Goal: Transaction & Acquisition: Purchase product/service

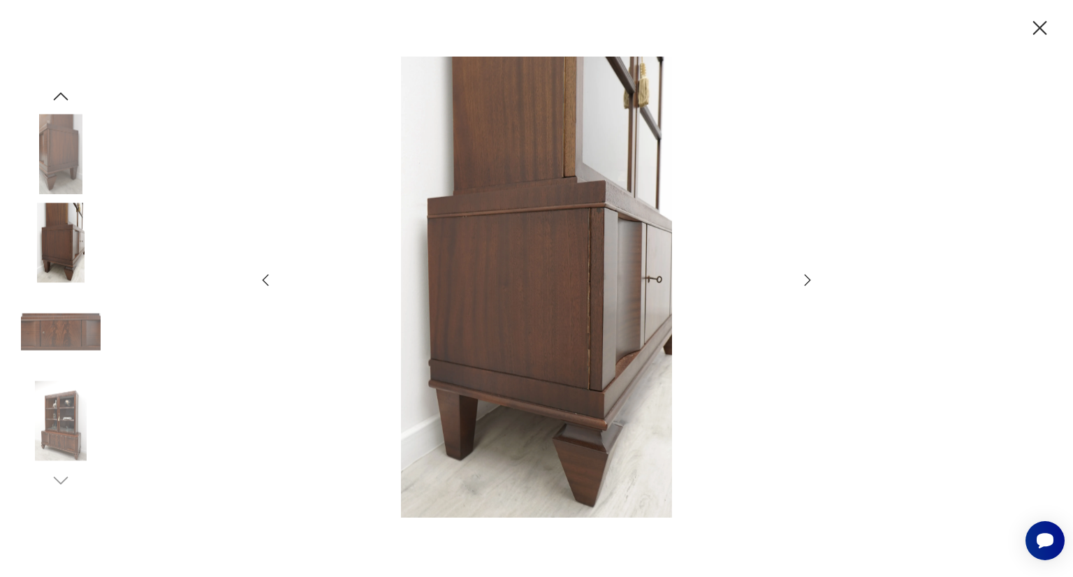
click at [51, 253] on img at bounding box center [61, 243] width 80 height 80
click at [52, 322] on img at bounding box center [61, 332] width 80 height 80
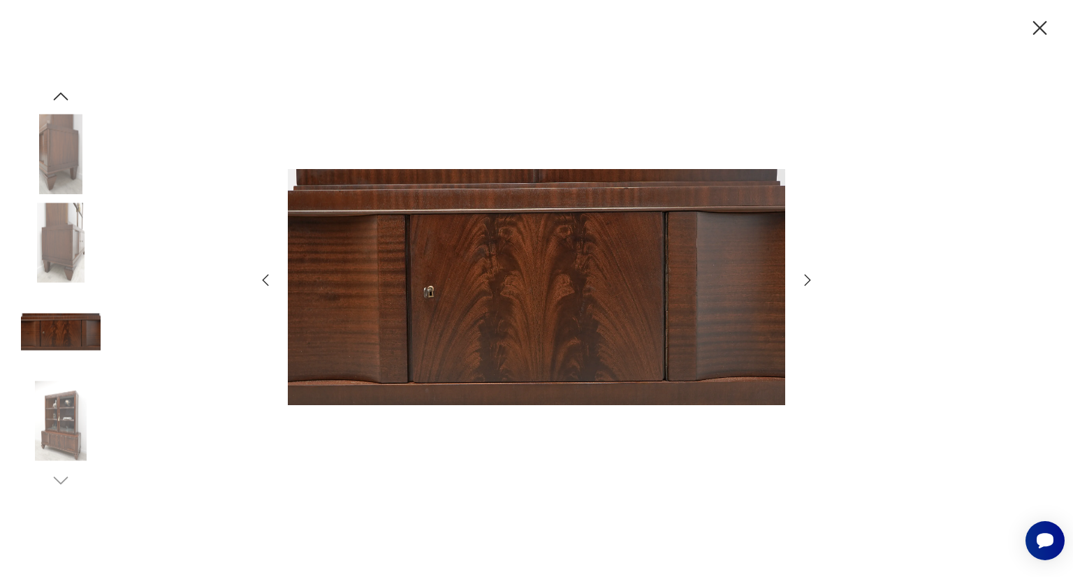
click at [52, 170] on img at bounding box center [61, 154] width 80 height 80
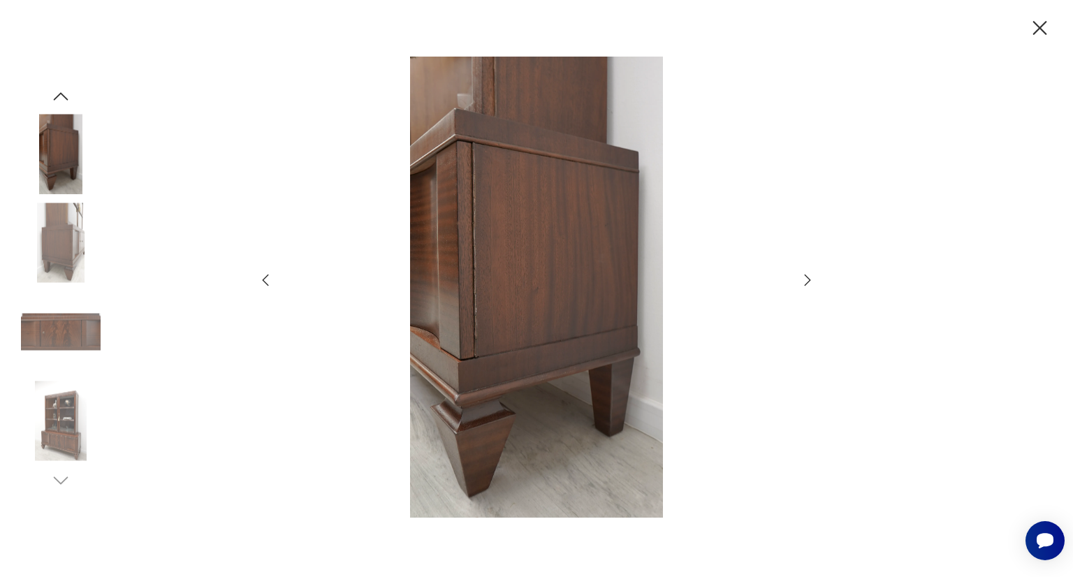
click at [77, 411] on img at bounding box center [61, 421] width 80 height 80
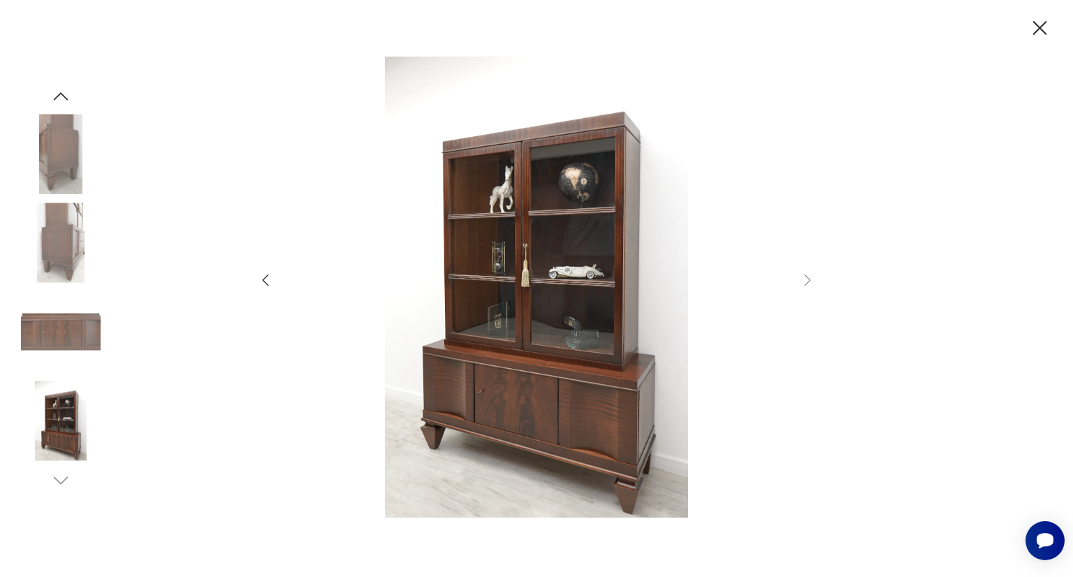
click at [61, 100] on icon "button" at bounding box center [60, 96] width 21 height 21
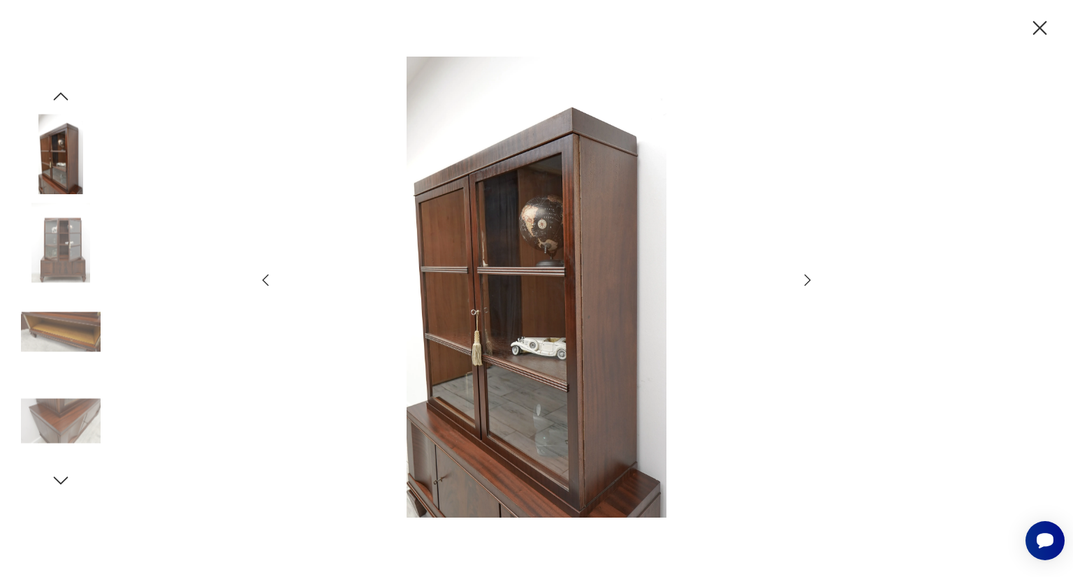
click at [61, 100] on icon "button" at bounding box center [60, 96] width 21 height 21
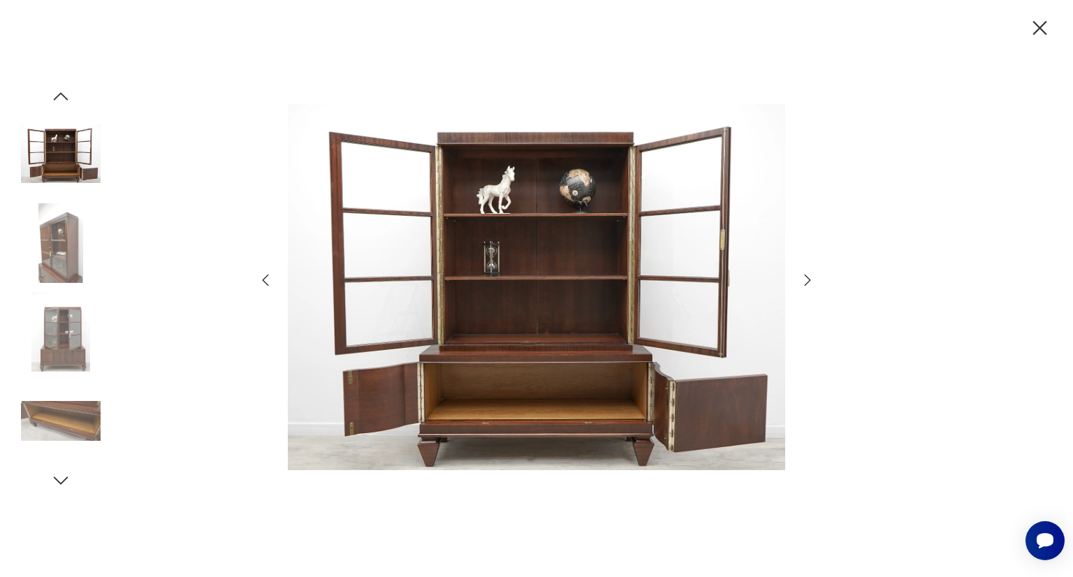
click at [61, 100] on icon "button" at bounding box center [60, 96] width 21 height 21
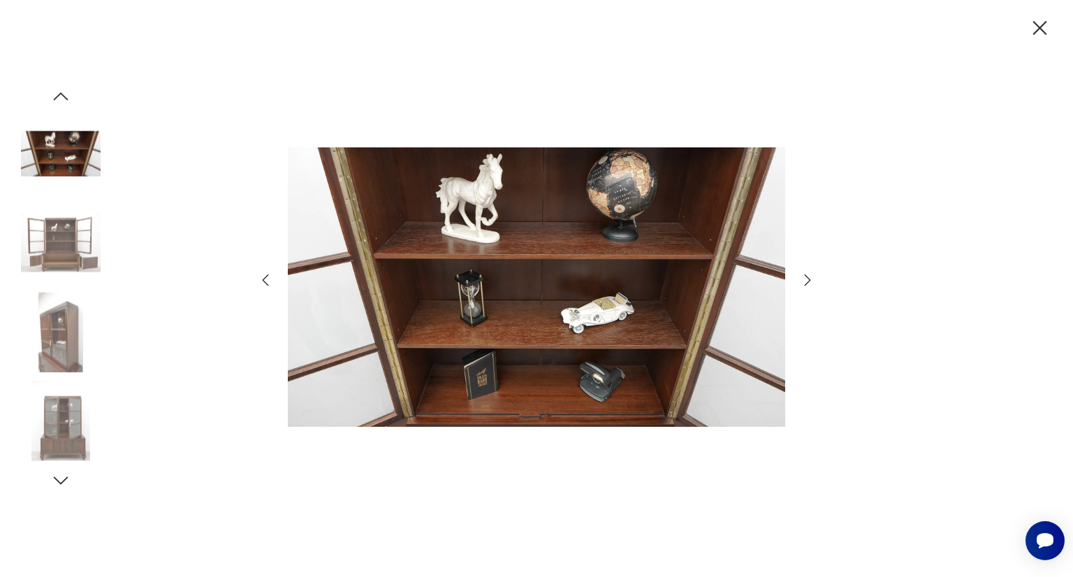
click at [61, 100] on icon "button" at bounding box center [60, 96] width 21 height 21
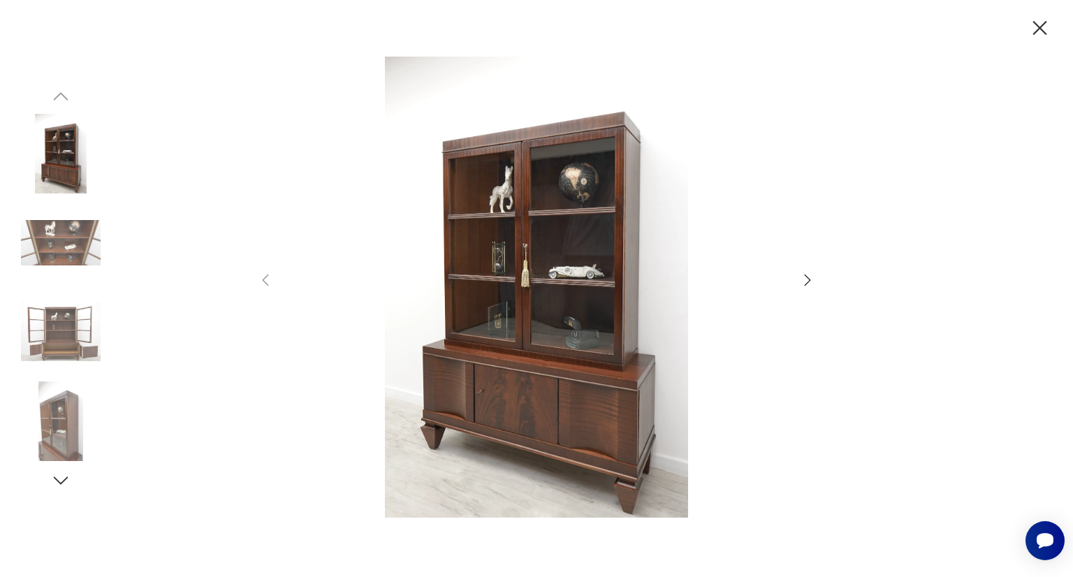
click at [1043, 34] on icon "button" at bounding box center [1040, 28] width 24 height 24
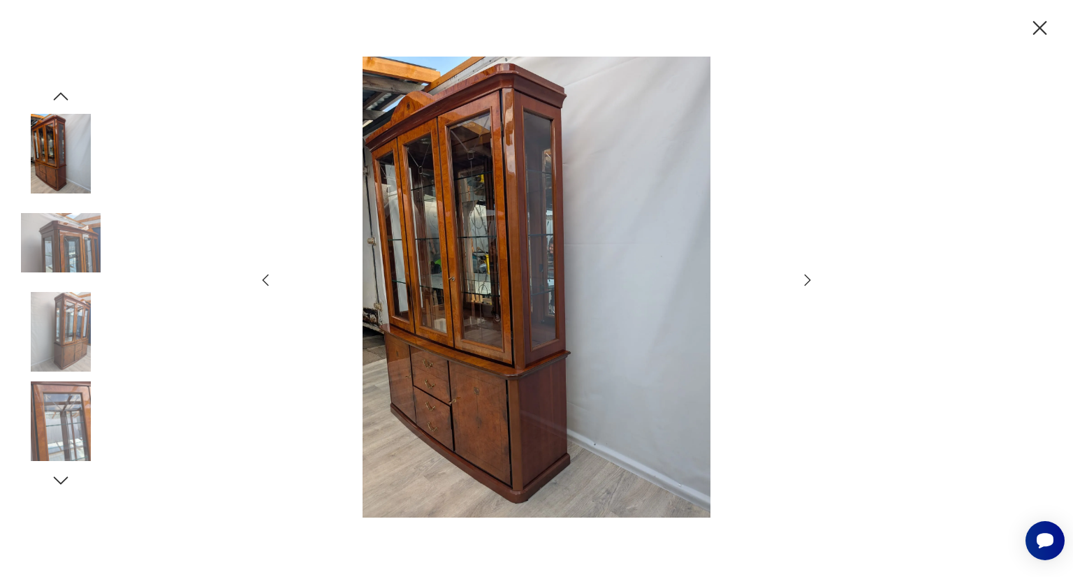
click at [806, 282] on icon "button" at bounding box center [807, 280] width 17 height 17
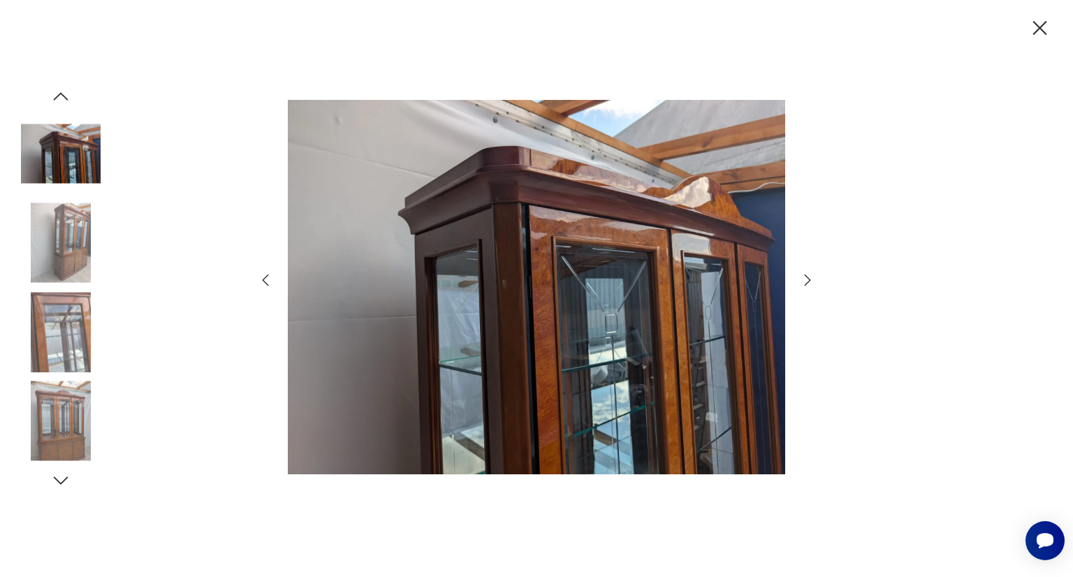
click at [806, 282] on icon "button" at bounding box center [807, 280] width 17 height 17
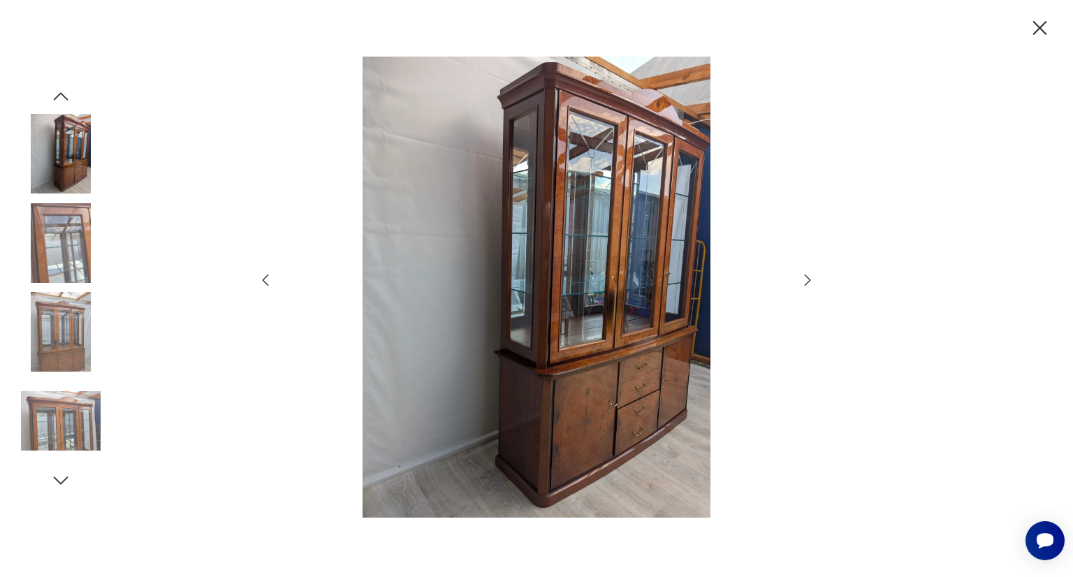
click at [806, 282] on icon "button" at bounding box center [807, 280] width 17 height 17
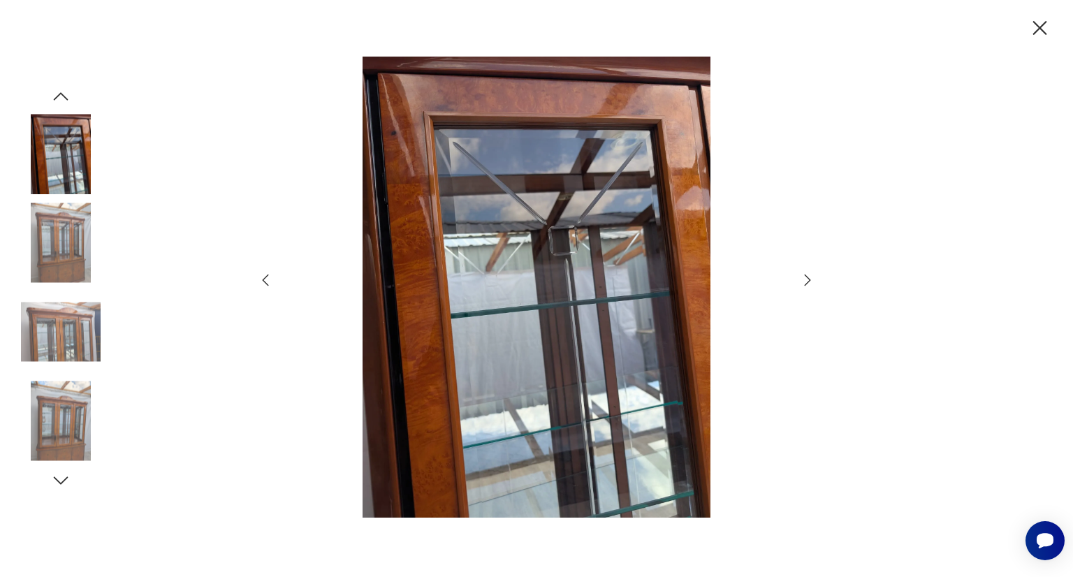
click at [806, 282] on icon "button" at bounding box center [807, 280] width 17 height 17
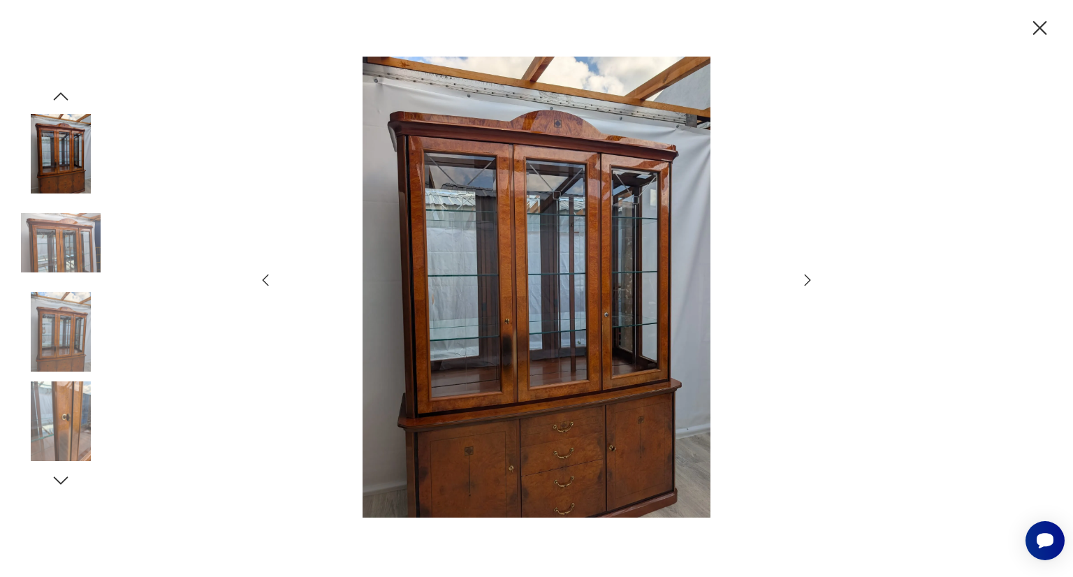
drag, startPoint x: 806, startPoint y: 282, endPoint x: 57, endPoint y: 479, distance: 774.9
click at [57, 479] on icon "button" at bounding box center [61, 480] width 15 height 8
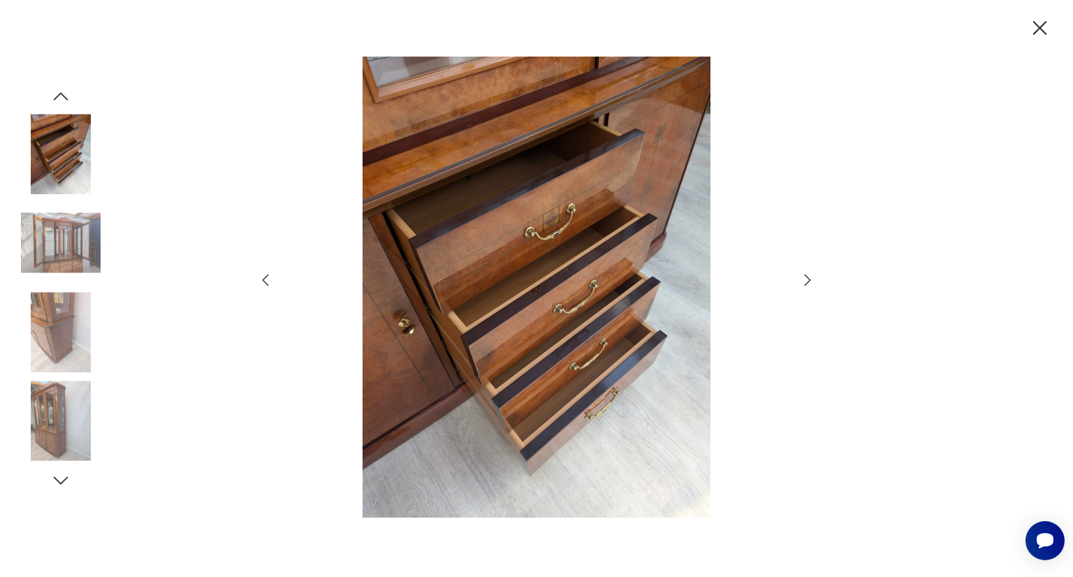
click at [61, 233] on img at bounding box center [61, 243] width 80 height 80
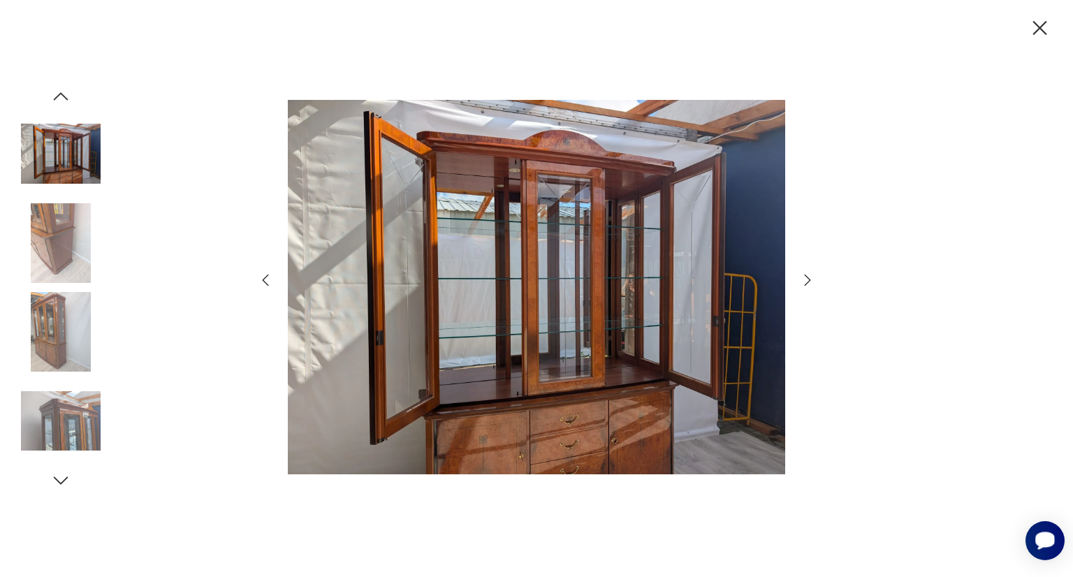
click at [1042, 550] on icon "Otwórz czat Smartsupp" at bounding box center [1045, 541] width 20 height 20
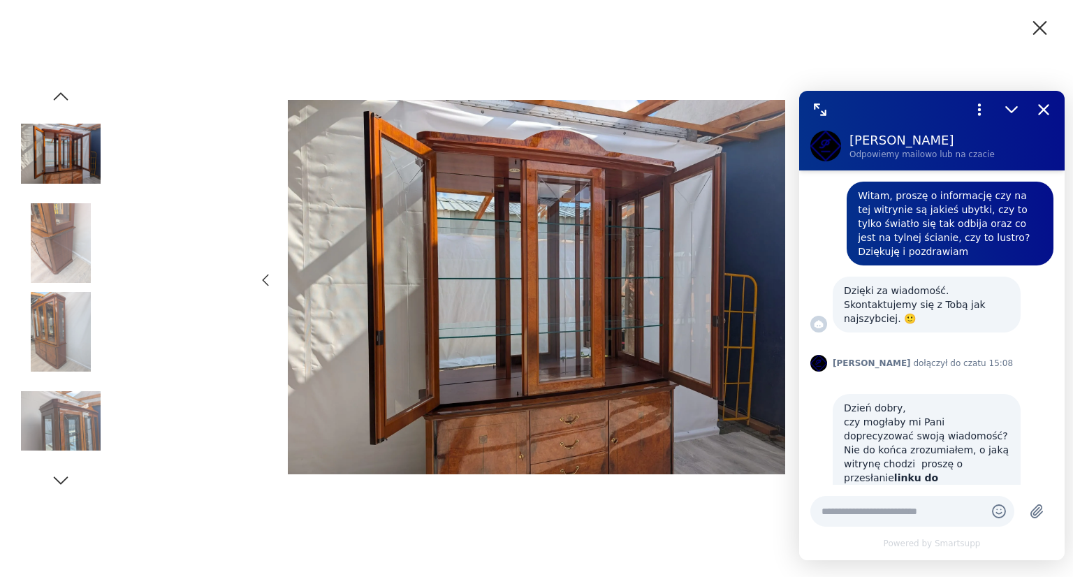
scroll to position [846, 0]
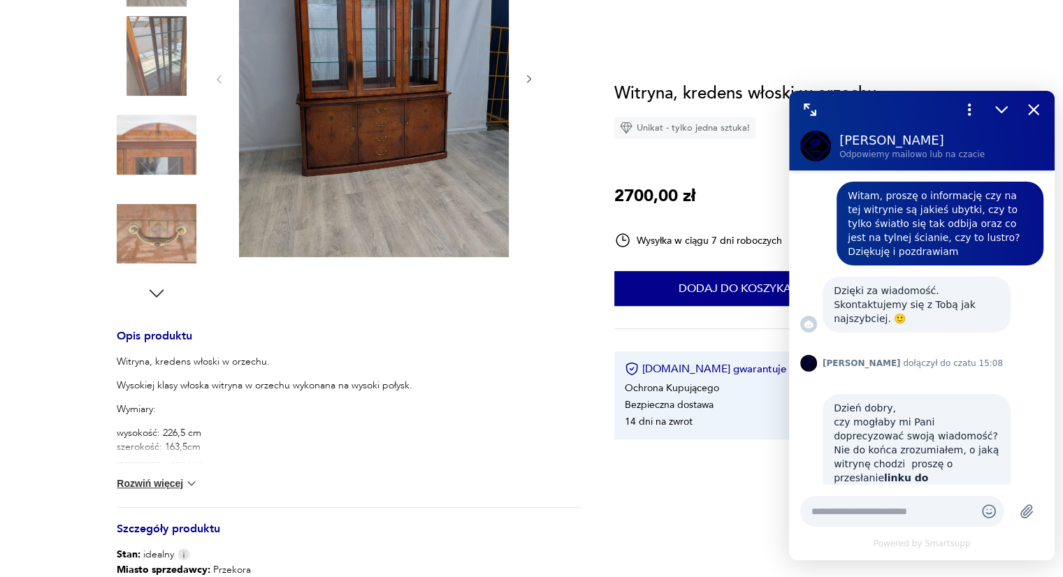
scroll to position [849, 0]
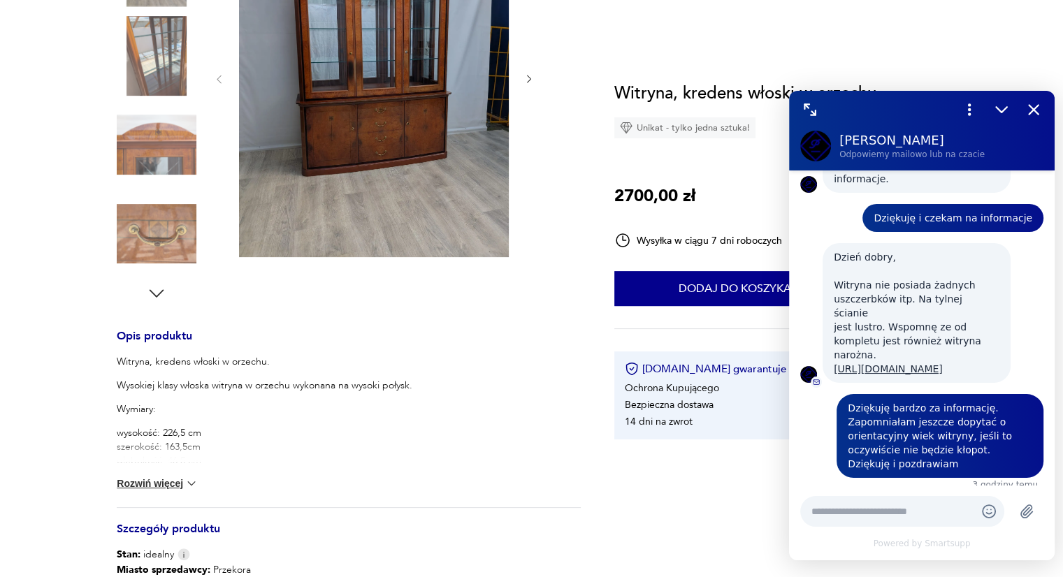
click at [404, 460] on p "wysokość: 226,5 cm szerokość: 163,5cm głębokość: 46,5 cm" at bounding box center [349, 447] width 464 height 42
click at [633, 277] on button "Dodaj do koszyka" at bounding box center [734, 288] width 240 height 35
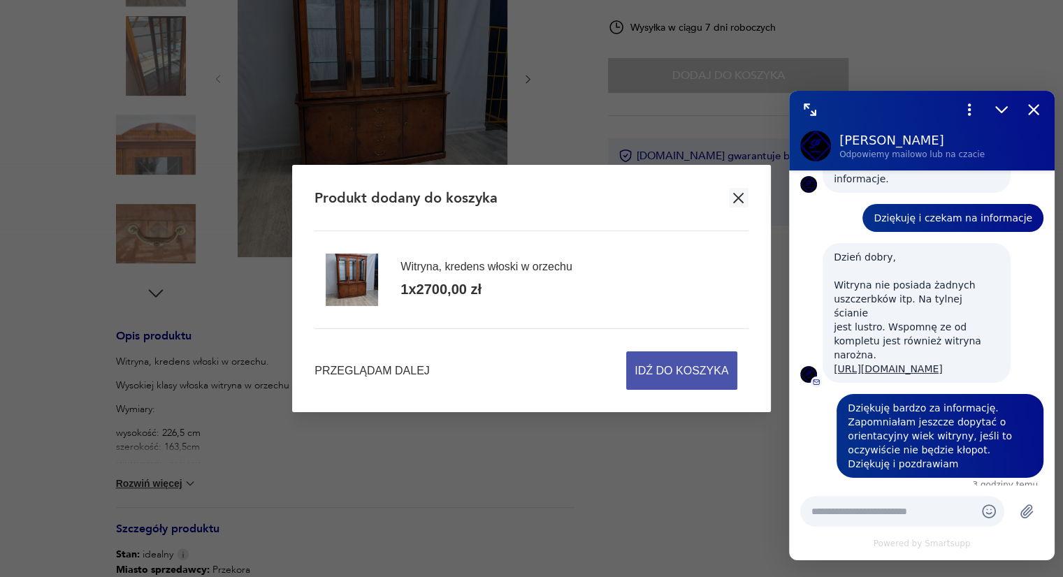
click at [690, 372] on span "Idź do koszyka" at bounding box center [681, 370] width 94 height 37
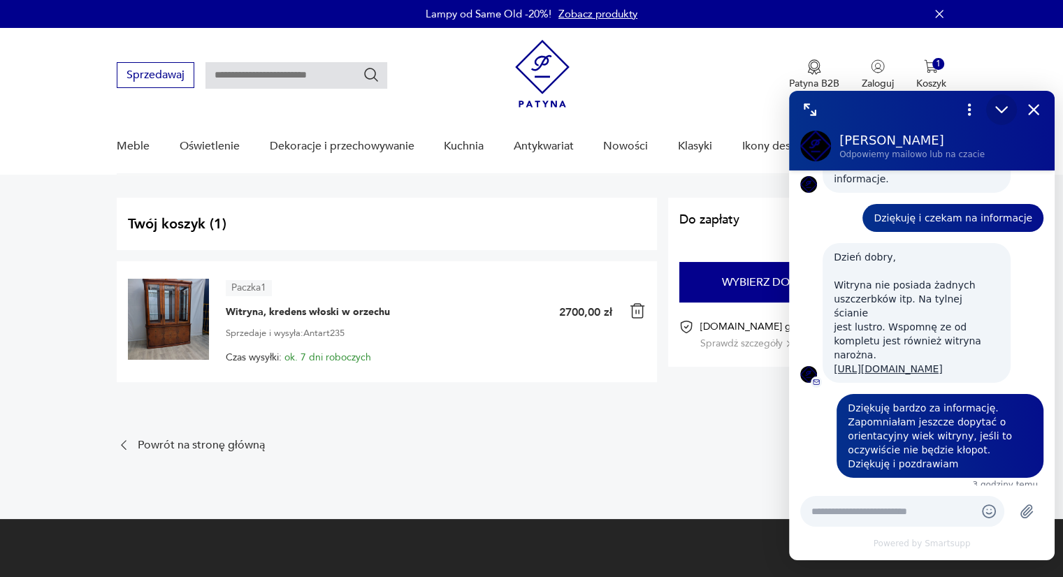
click at [1002, 112] on icon "Zmniejsz" at bounding box center [1001, 110] width 18 height 18
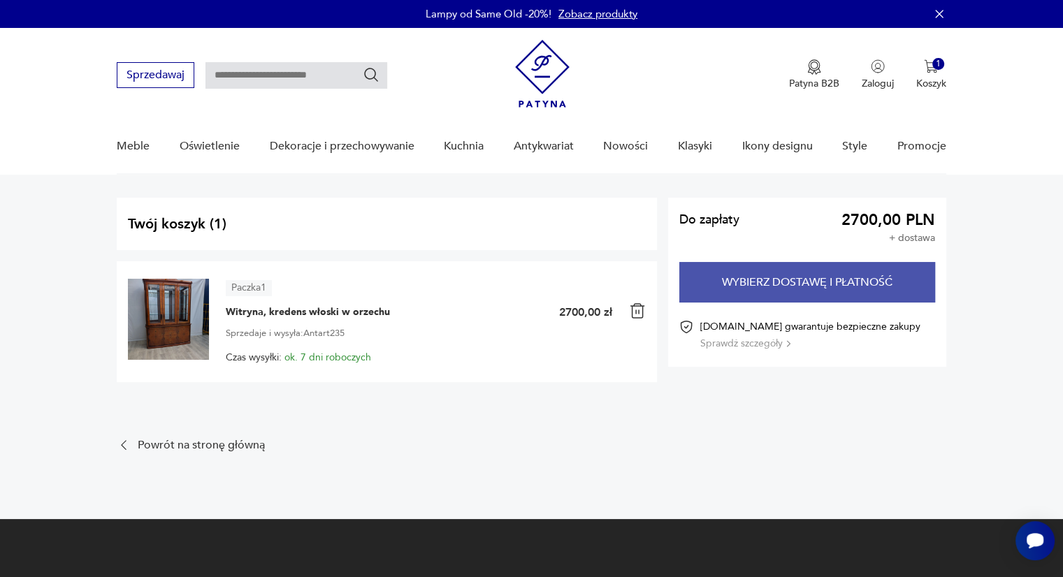
click at [844, 274] on button "Wybierz dostawę i płatność" at bounding box center [807, 282] width 256 height 41
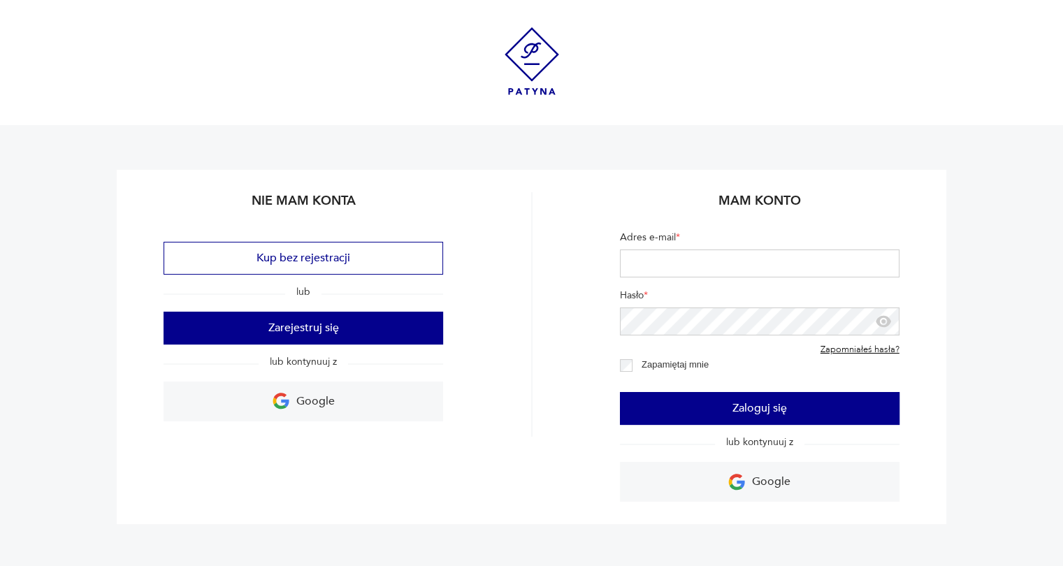
click at [530, 59] on img at bounding box center [531, 61] width 54 height 68
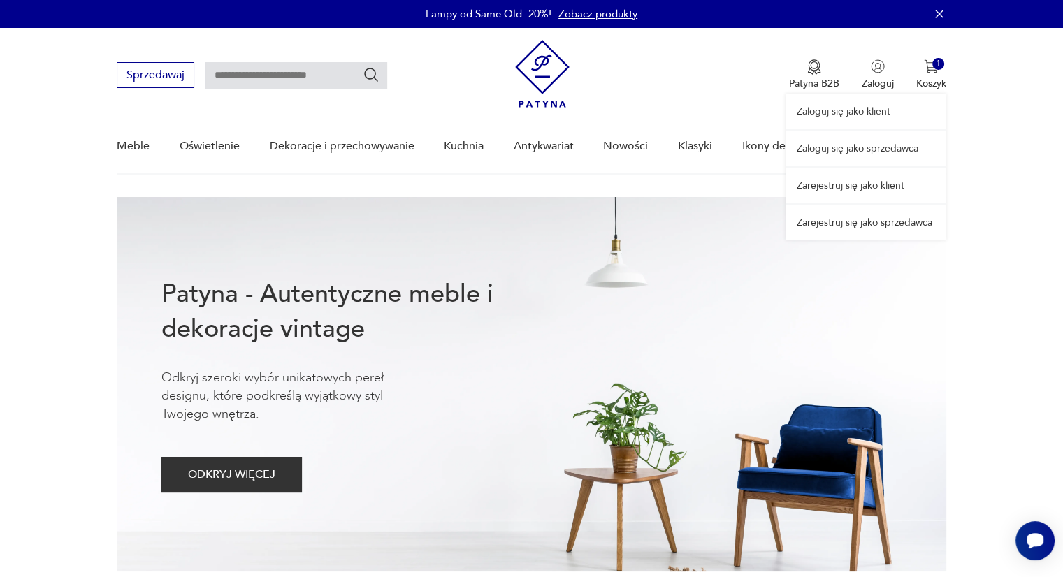
click at [850, 189] on link "Zarejestruj się jako klient" at bounding box center [865, 186] width 161 height 36
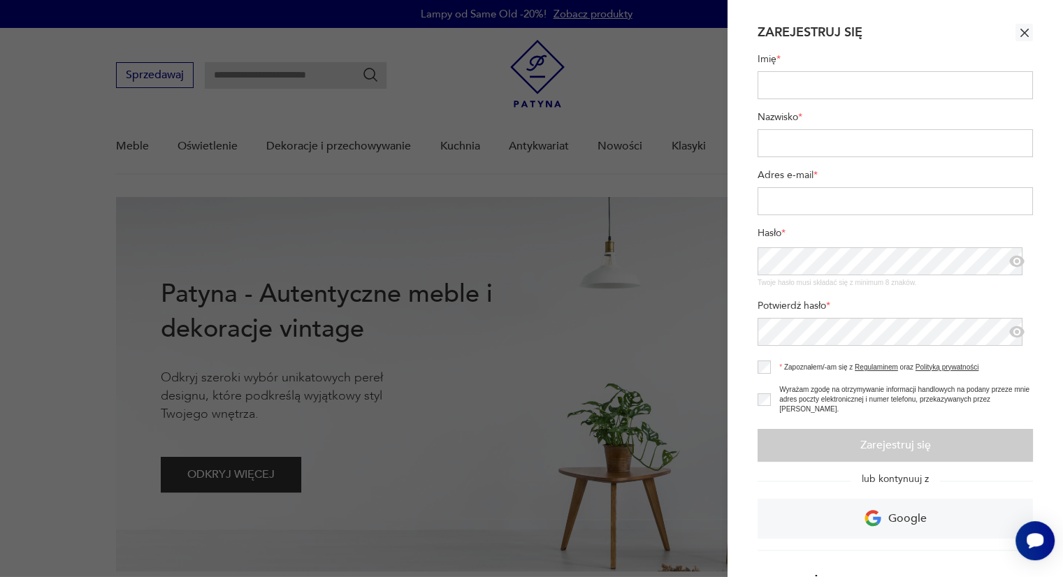
click at [822, 73] on input "Imię *" at bounding box center [894, 85] width 275 height 28
type input "*******"
click at [834, 203] on input "Adres e-mail *" at bounding box center [894, 201] width 275 height 28
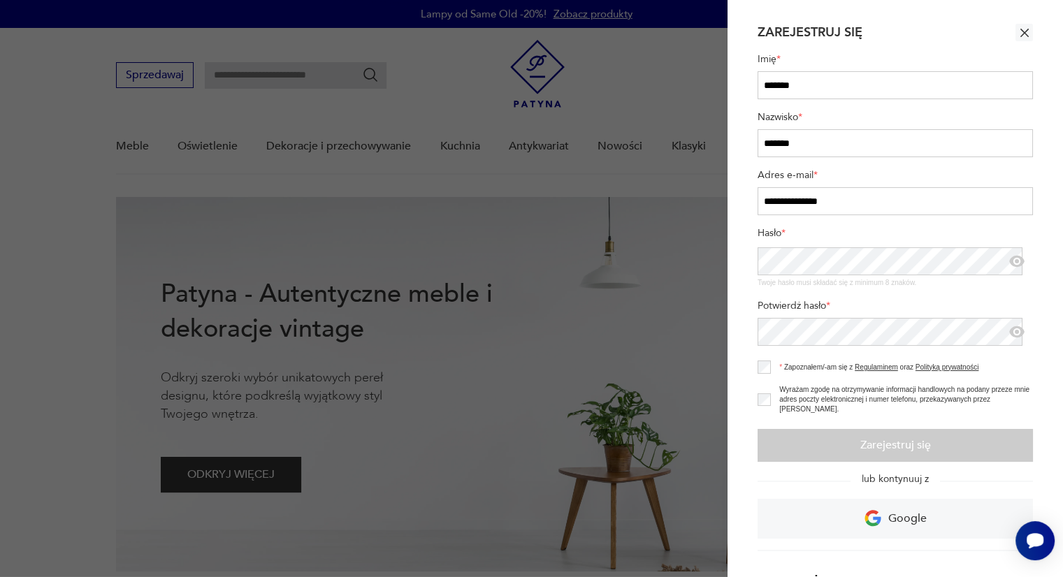
click at [791, 205] on input "**********" at bounding box center [894, 201] width 275 height 28
click at [809, 202] on input "**********" at bounding box center [894, 201] width 275 height 28
drag, startPoint x: 855, startPoint y: 222, endPoint x: 838, endPoint y: 211, distance: 20.7
click at [838, 211] on input "**********" at bounding box center [894, 201] width 275 height 28
type input "**********"
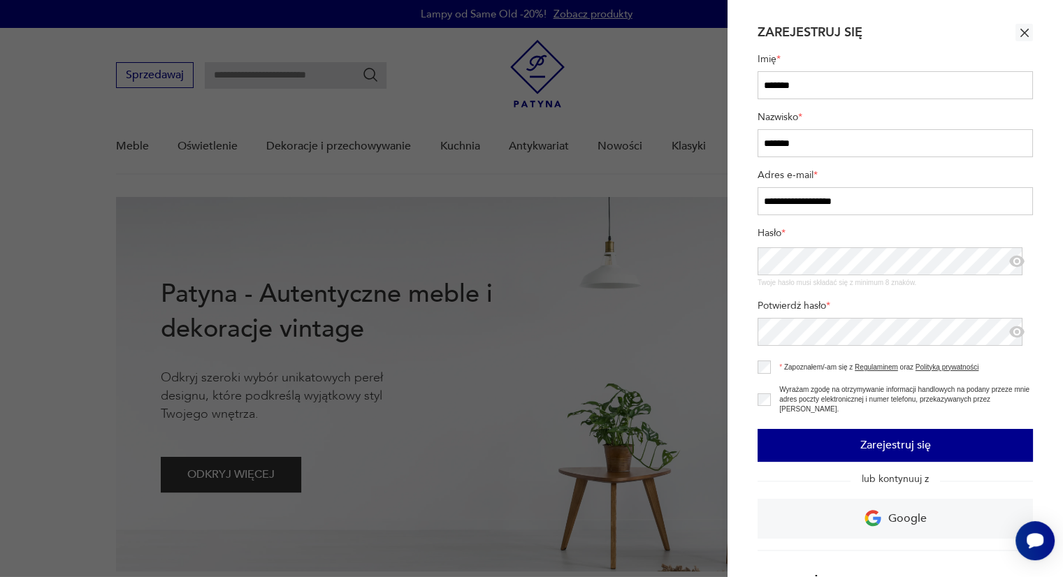
click at [792, 436] on button "Zarejestruj się" at bounding box center [894, 445] width 275 height 33
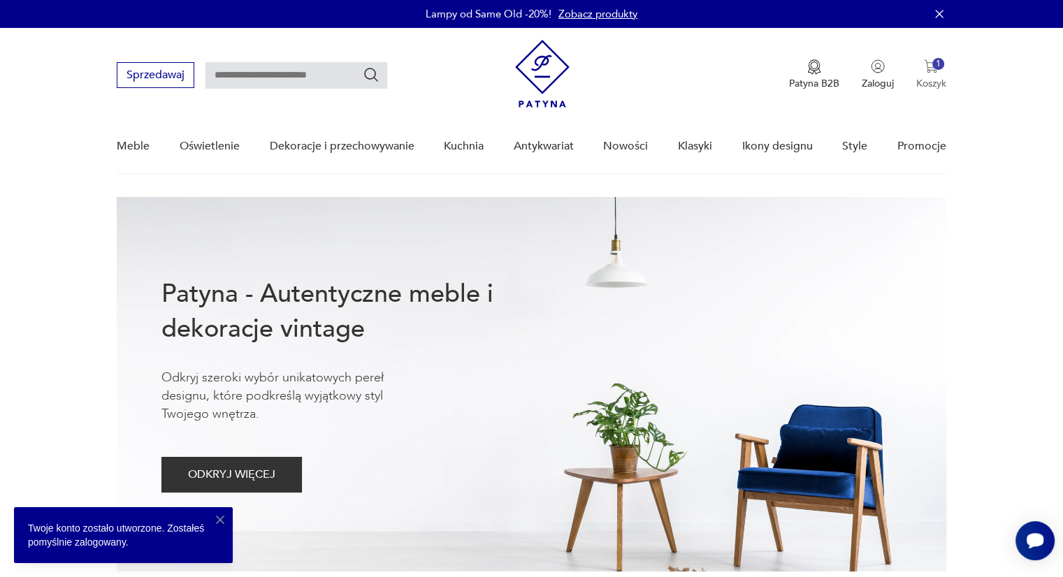
click at [935, 74] on button "1 Koszyk" at bounding box center [931, 74] width 30 height 31
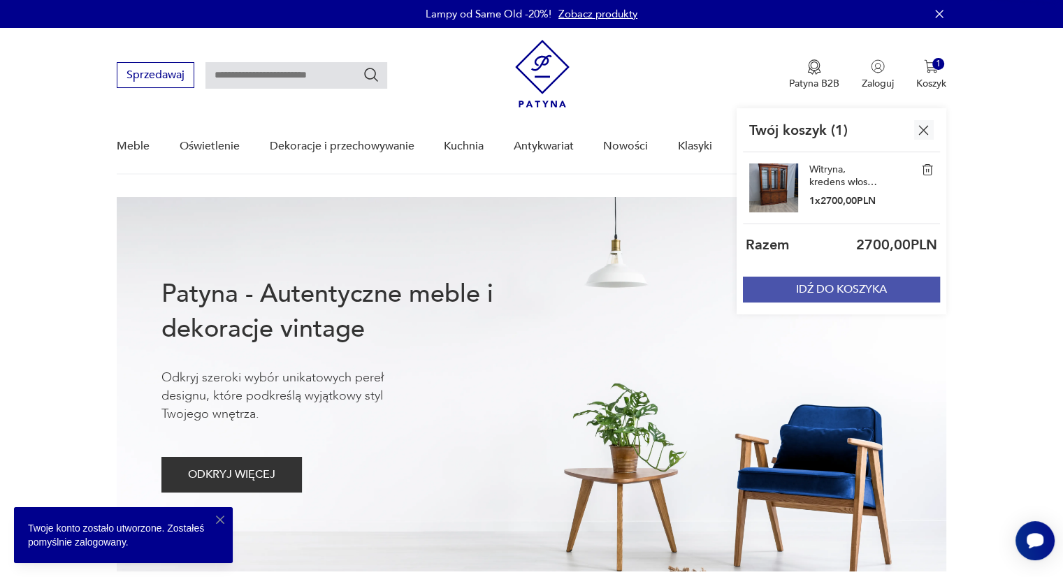
click at [854, 297] on button "IDŹ DO KOSZYKA" at bounding box center [841, 290] width 197 height 26
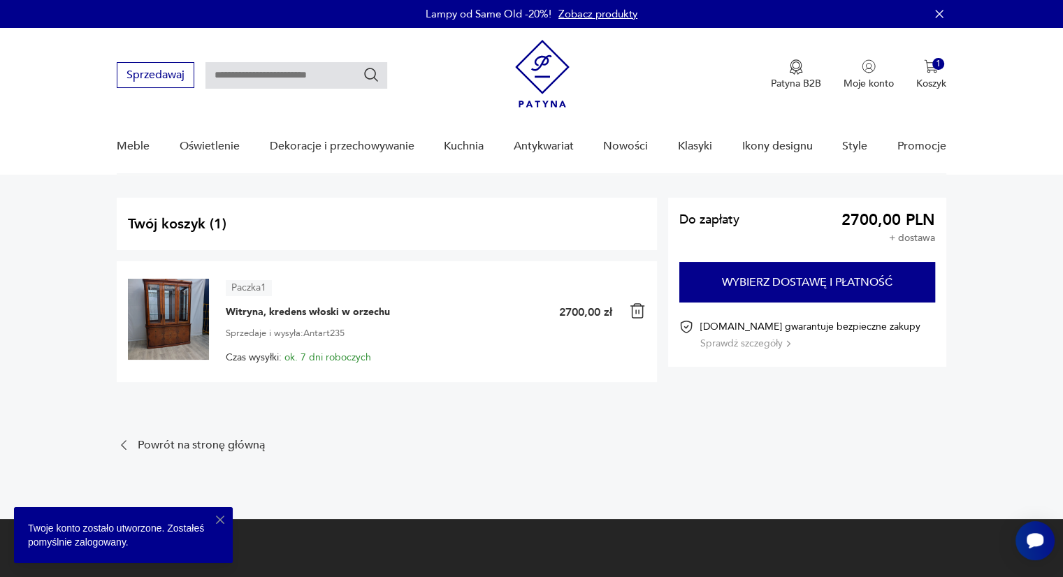
click at [774, 344] on button "Sprawdź szczegóły" at bounding box center [745, 343] width 90 height 13
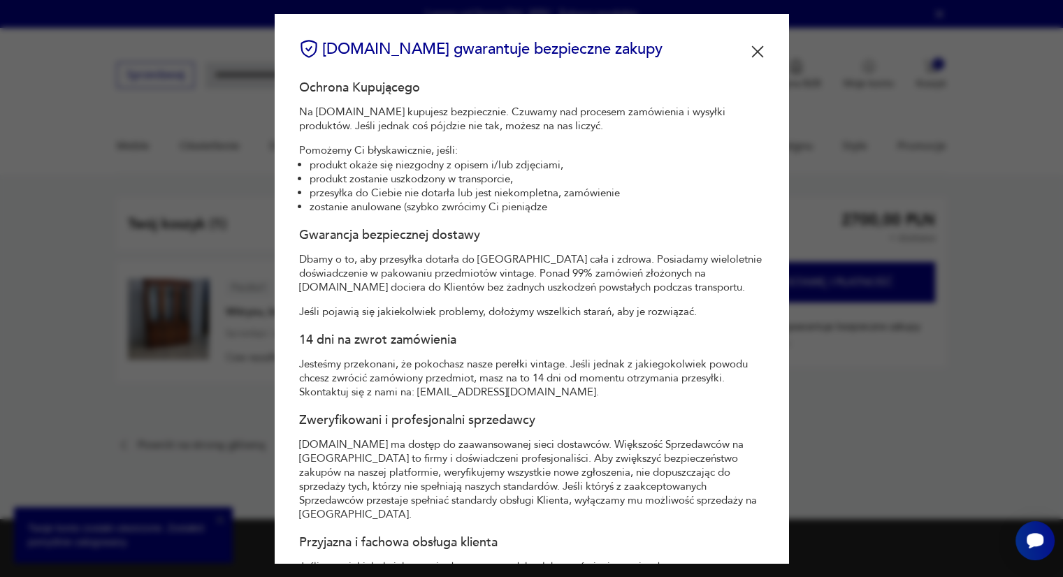
click at [751, 45] on img at bounding box center [757, 51] width 13 height 13
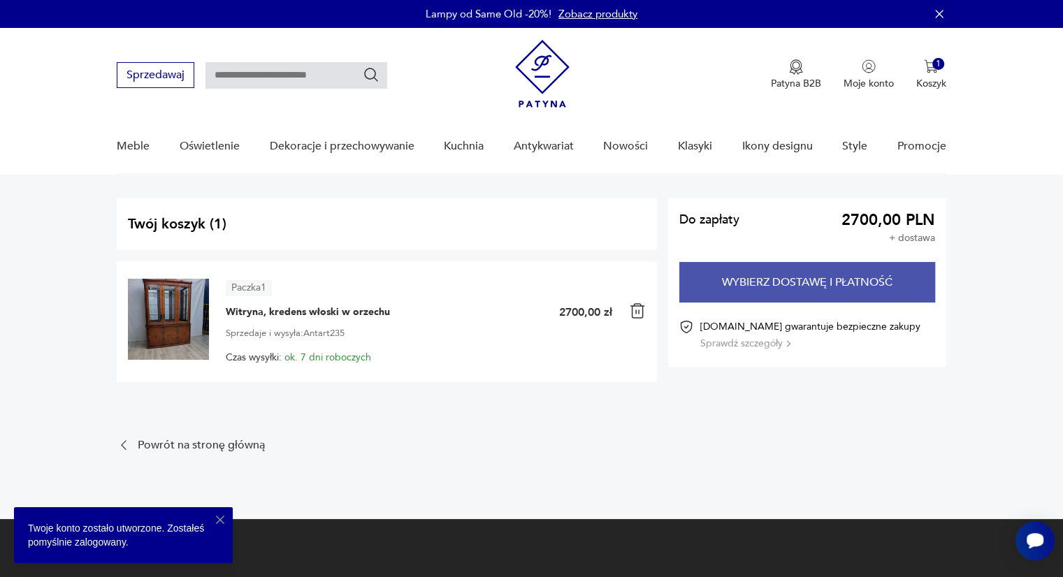
click at [770, 291] on button "Wybierz dostawę i płatność" at bounding box center [807, 282] width 256 height 41
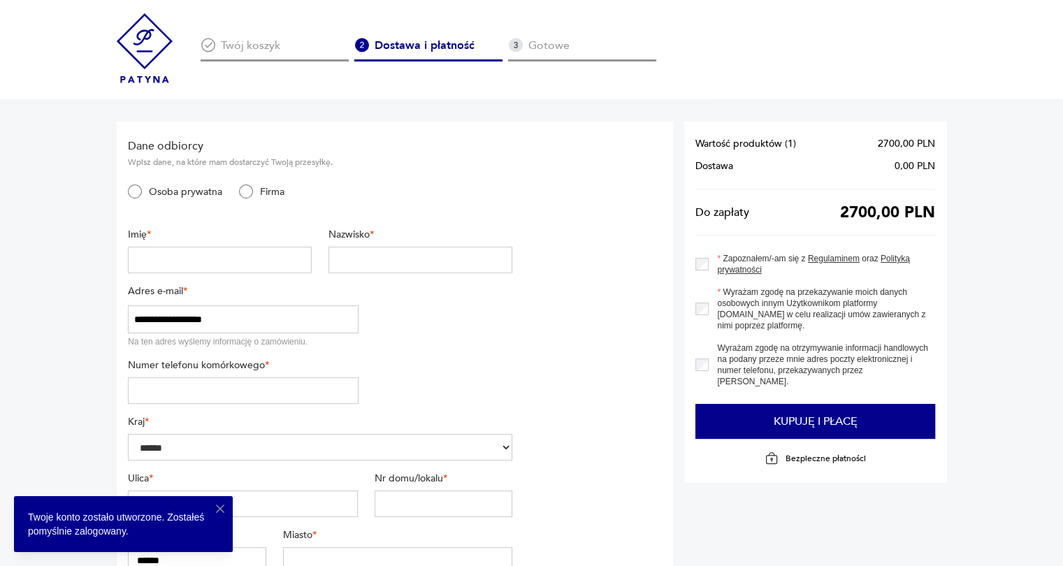
click at [182, 258] on input "text" at bounding box center [220, 260] width 184 height 27
type input "*******"
type input "*********"
type input "**********"
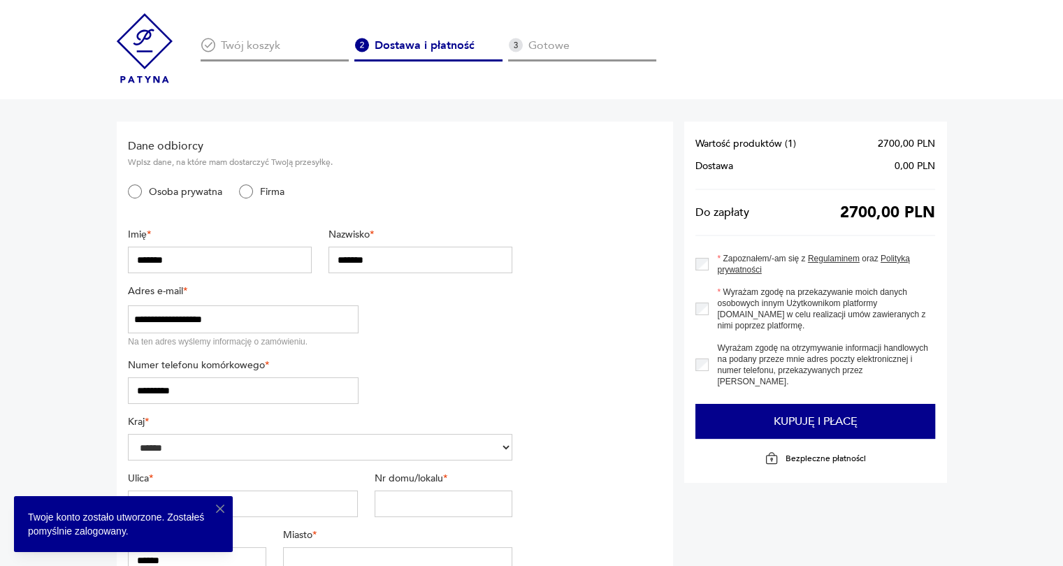
type input "**"
type input "********"
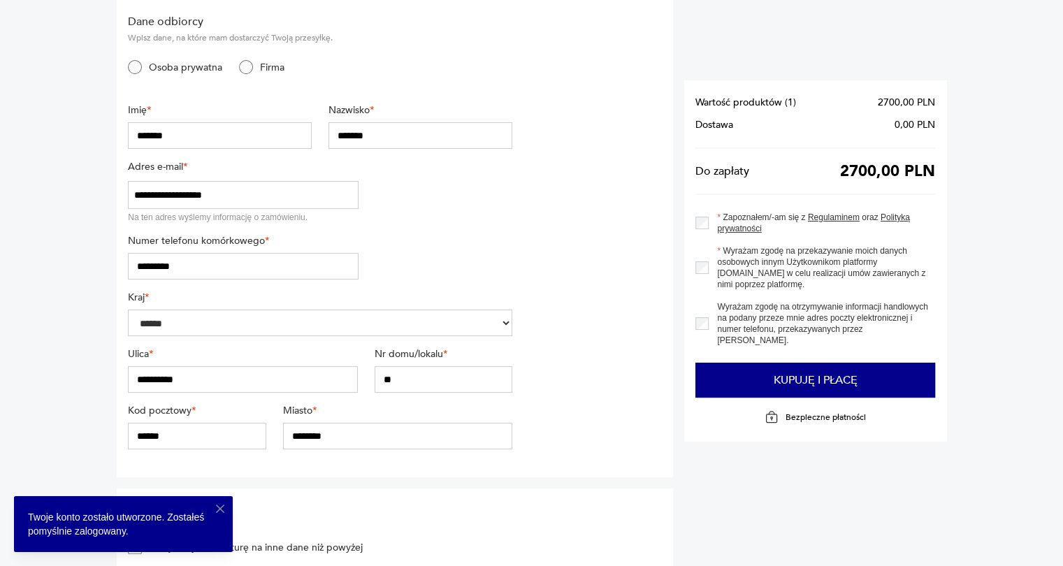
scroll to position [156, 0]
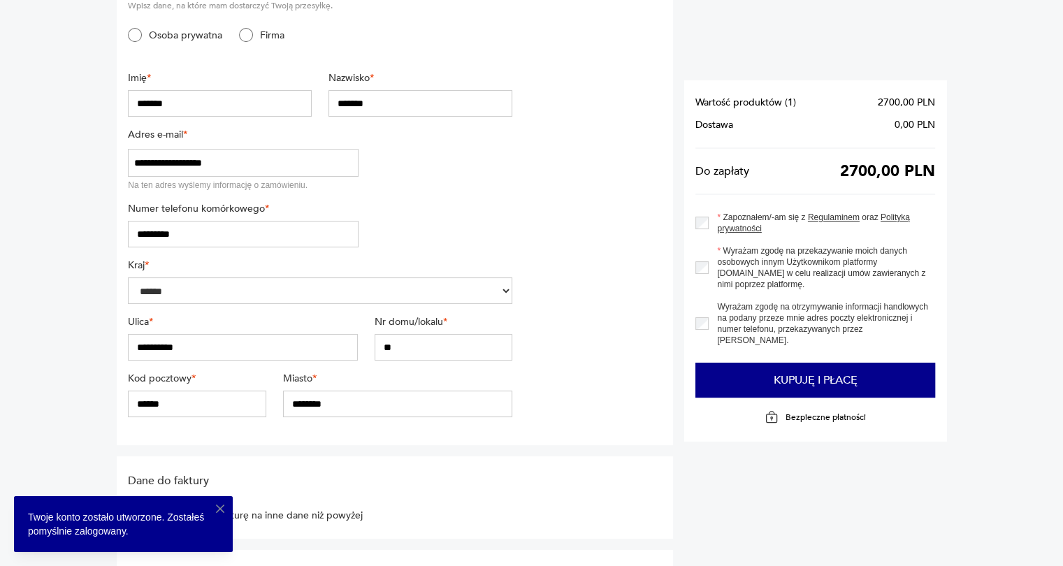
click at [179, 400] on input "******" at bounding box center [197, 404] width 138 height 27
type input "******"
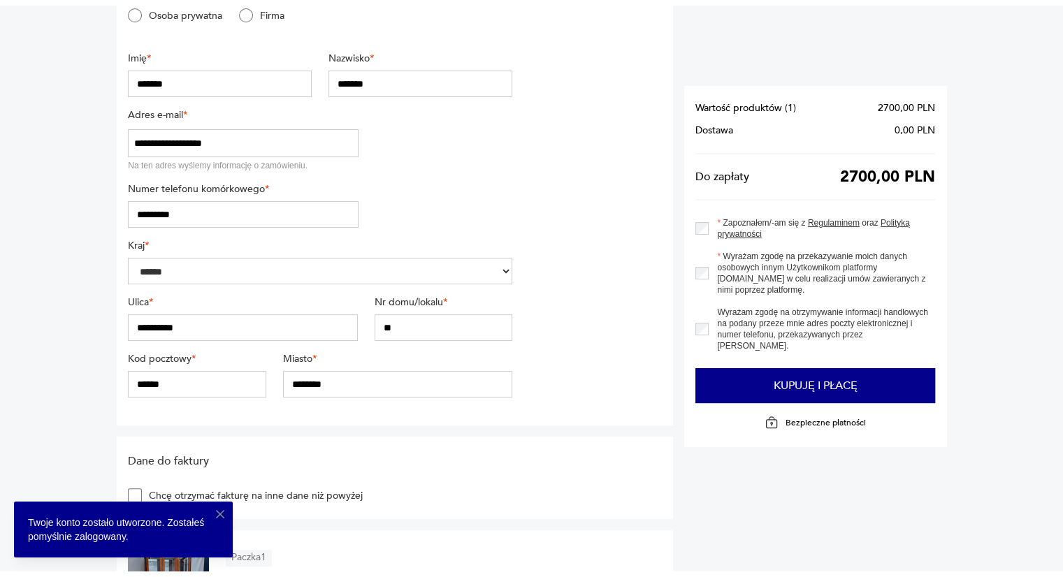
scroll to position [0, 0]
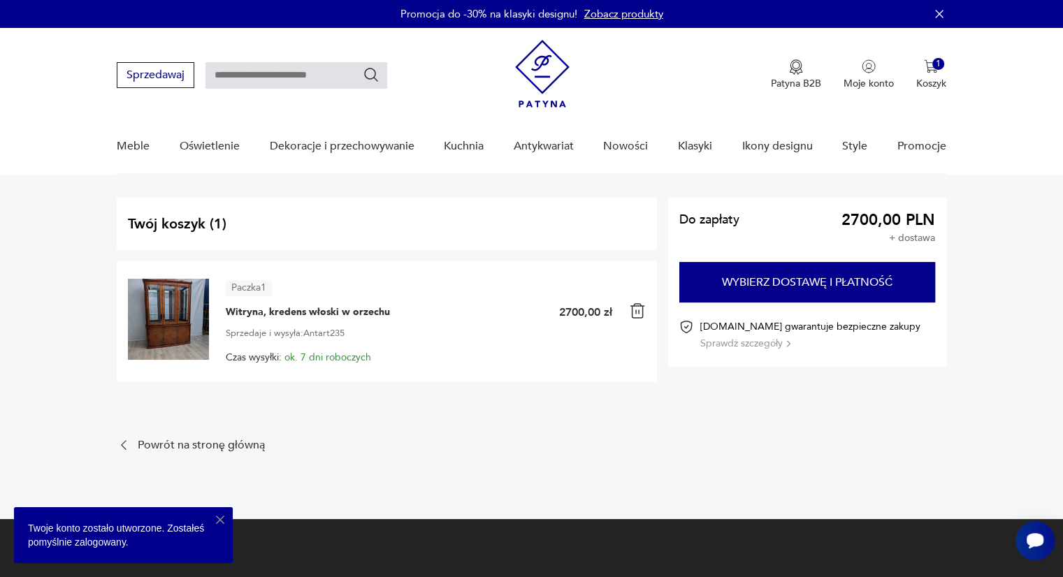
click at [316, 355] on span "ok. 7 dni roboczych" at bounding box center [327, 357] width 87 height 13
click at [271, 357] on span "Czas wysyłki: ok. 7 dni roboczych" at bounding box center [298, 357] width 145 height 11
click at [792, 81] on p "Patyna B2B" at bounding box center [796, 83] width 50 height 13
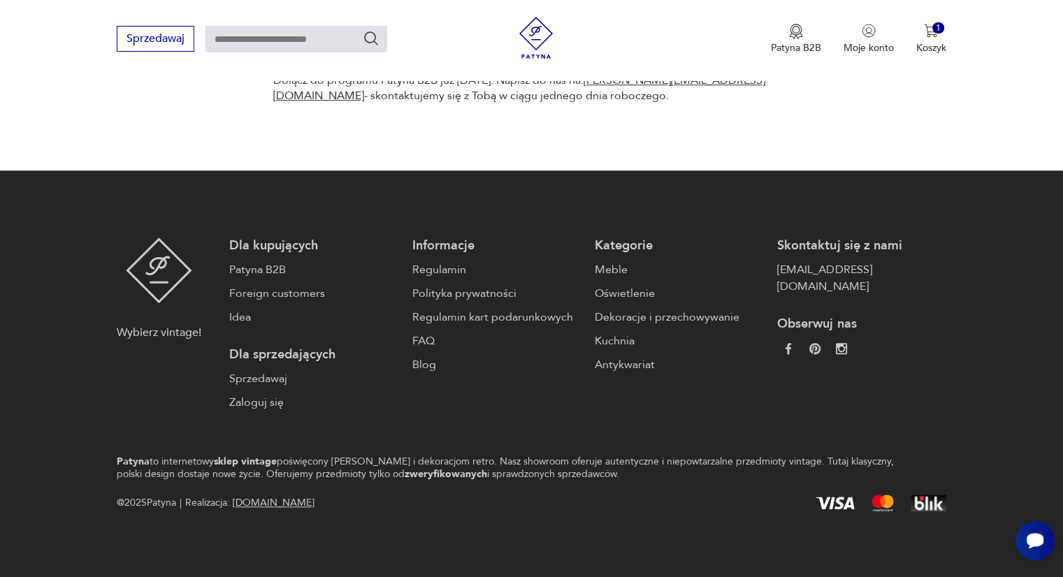
scroll to position [967, 0]
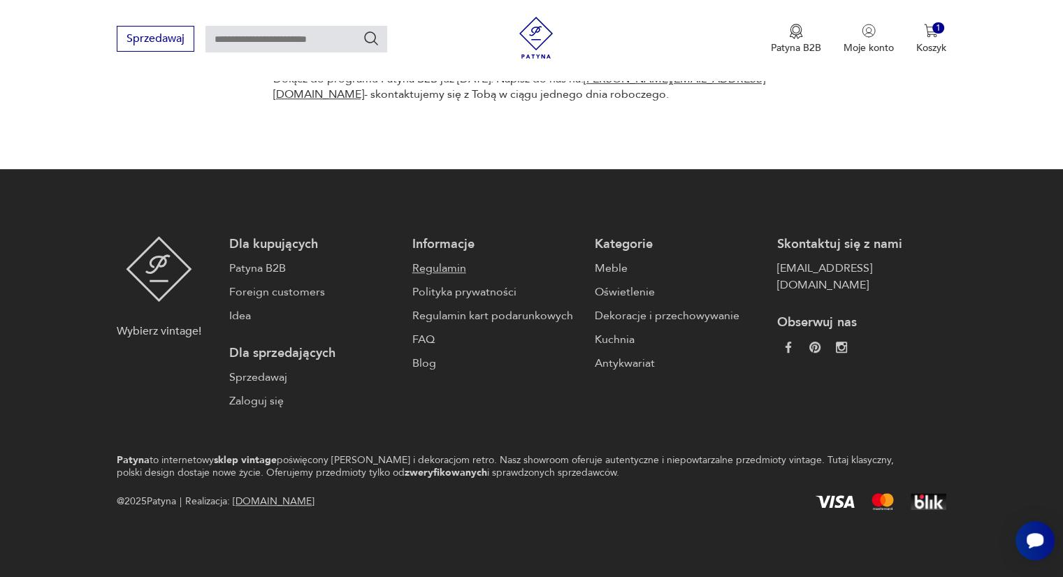
click at [437, 263] on link "Regulamin" at bounding box center [496, 268] width 168 height 17
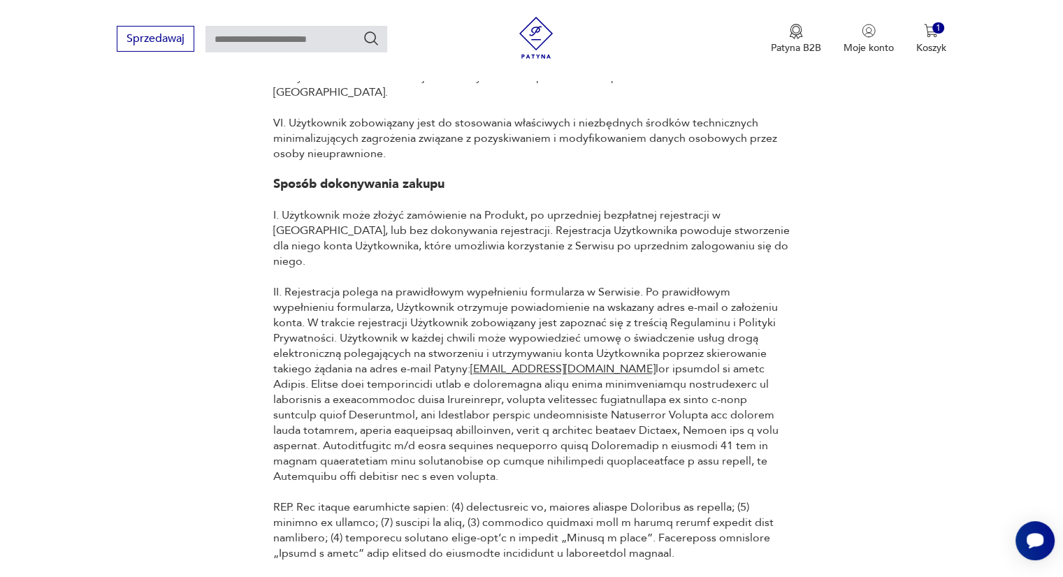
scroll to position [1590, 0]
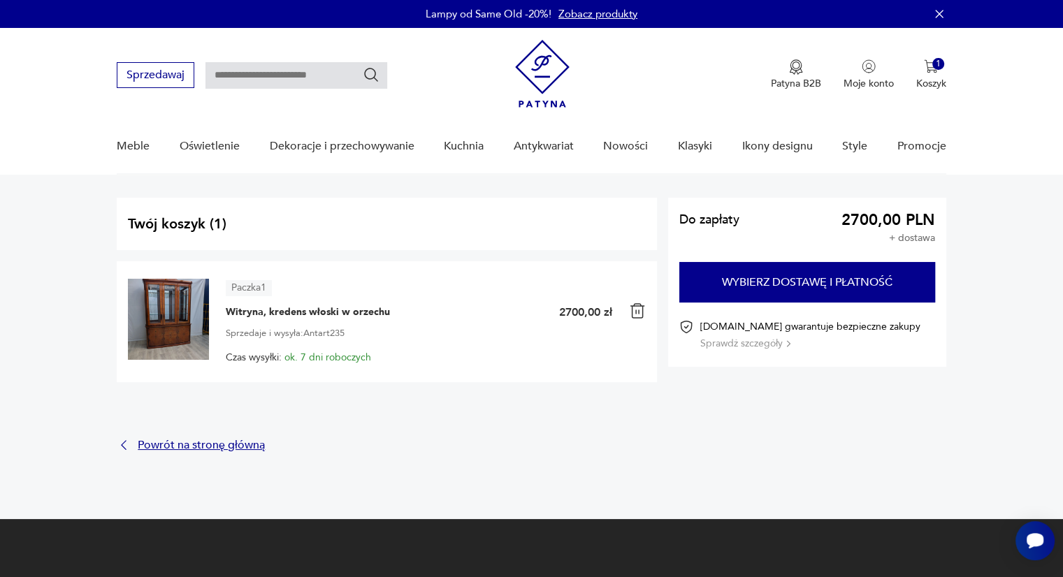
click at [165, 441] on p "Powrót na stronę główną" at bounding box center [201, 445] width 127 height 9
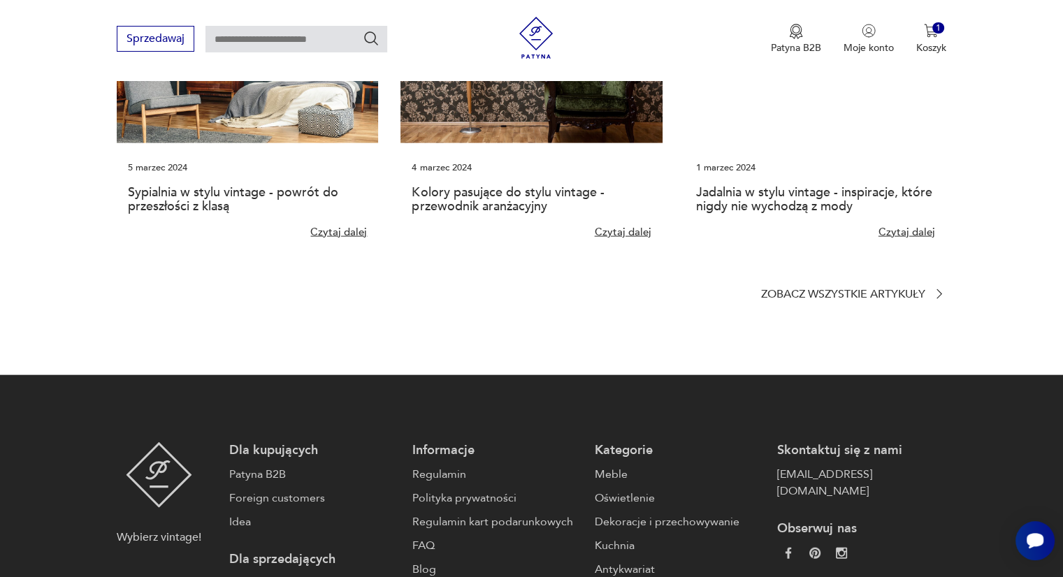
scroll to position [3070, 0]
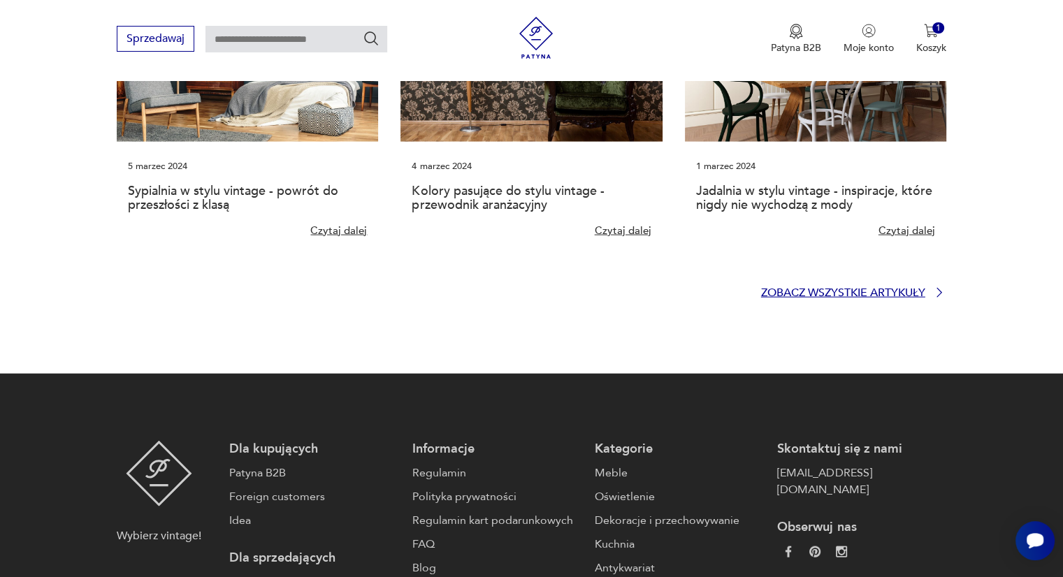
click at [822, 298] on p "Zobacz wszystkie artykuły" at bounding box center [843, 293] width 164 height 9
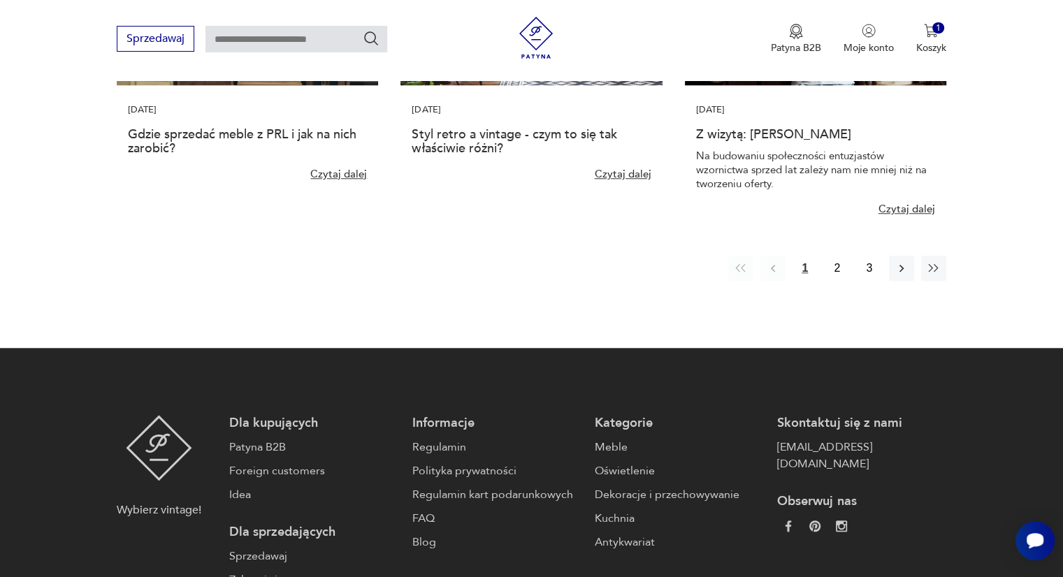
scroll to position [1235, 0]
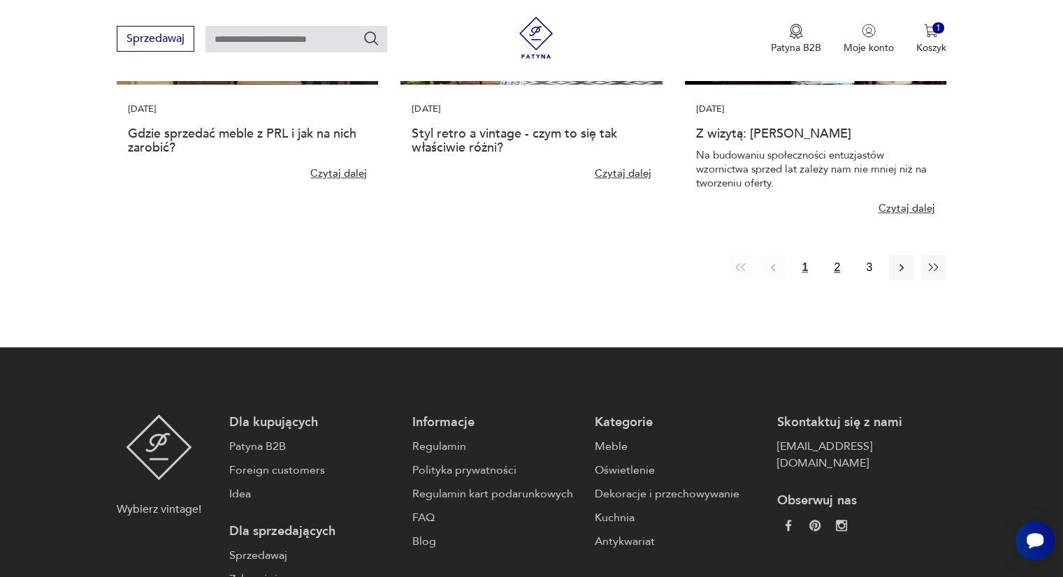
click at [831, 267] on button "2" at bounding box center [836, 267] width 25 height 25
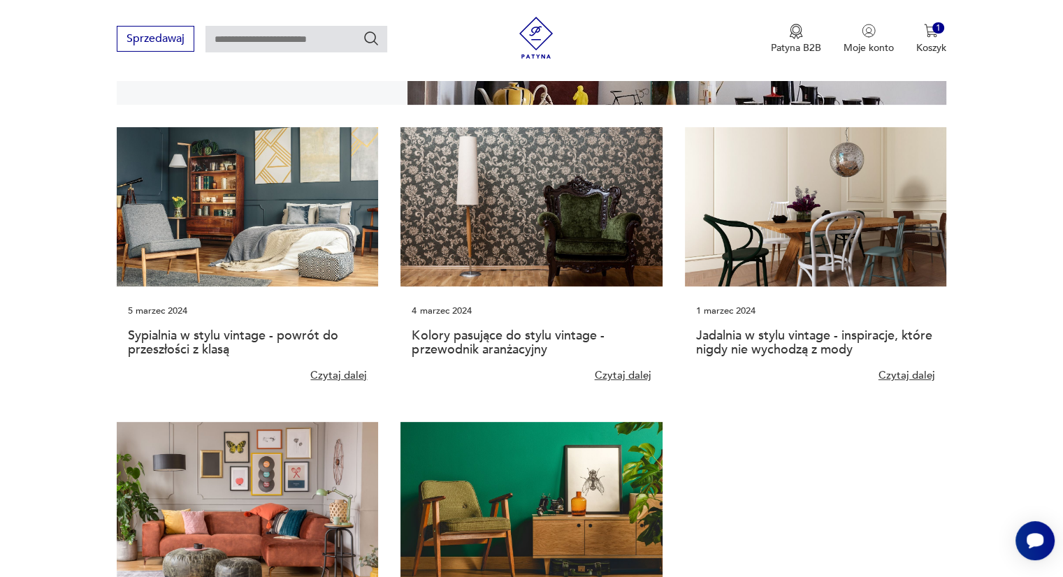
scroll to position [445, 0]
